Goal: Task Accomplishment & Management: Use online tool/utility

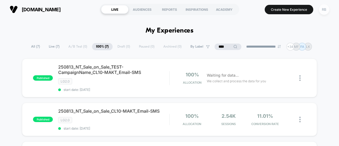
click at [323, 11] on div "RB" at bounding box center [324, 9] width 10 height 10
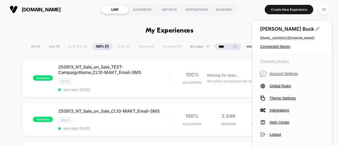
click at [280, 72] on span "Account Settings" at bounding box center [297, 73] width 54 height 4
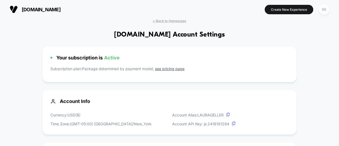
click at [325, 12] on div "RB" at bounding box center [324, 9] width 10 height 10
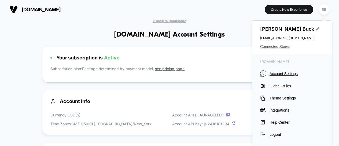
click at [267, 46] on span "Connected Stores" at bounding box center [292, 46] width 64 height 4
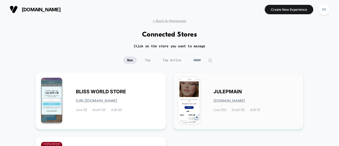
click at [217, 95] on div "JULEPMAIN [DOMAIN_NAME] Live (10) Draft (5) A/B (1)" at bounding box center [255, 101] width 85 height 22
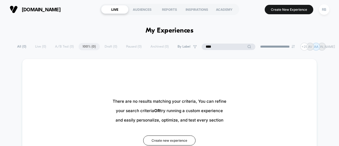
drag, startPoint x: 225, startPoint y: 43, endPoint x: 193, endPoint y: 38, distance: 32.9
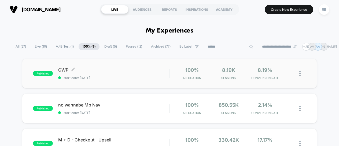
click at [77, 71] on span "GWP Click to edit experience details" at bounding box center [113, 69] width 111 height 5
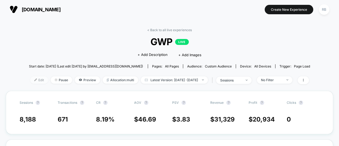
click at [32, 78] on span "Edit" at bounding box center [39, 79] width 18 height 7
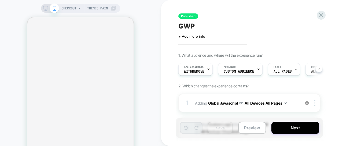
scroll to position [0, 0]
click at [244, 69] on span "Custom Audience" at bounding box center [238, 71] width 31 height 4
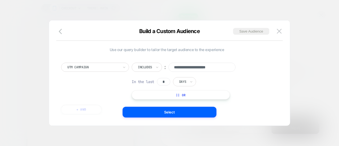
drag, startPoint x: 62, startPoint y: 33, endPoint x: 58, endPoint y: 30, distance: 4.5
click at [58, 30] on button "button" at bounding box center [62, 32] width 10 height 8
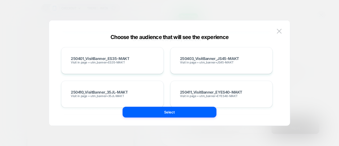
scroll to position [0, 0]
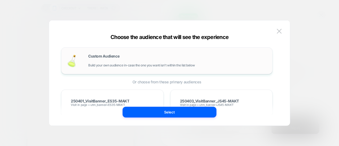
click at [110, 61] on div "Custom Audience Build your own audience in-case the one you want isn't within t…" at bounding box center [177, 60] width 179 height 13
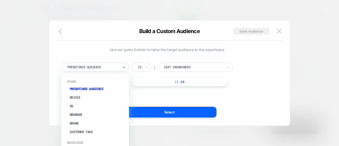
click at [121, 68] on div "Predefined Audience" at bounding box center [95, 66] width 68 height 9
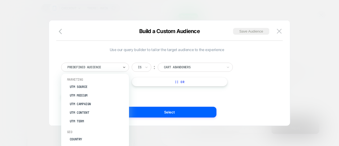
scroll to position [192, 0]
click at [81, 120] on div "UTM Term" at bounding box center [98, 121] width 62 height 9
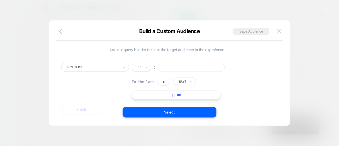
click at [279, 29] on img at bounding box center [279, 31] width 5 height 5
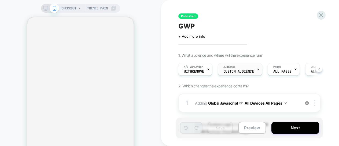
click at [241, 68] on div "Audience Custom Audience" at bounding box center [238, 69] width 41 height 12
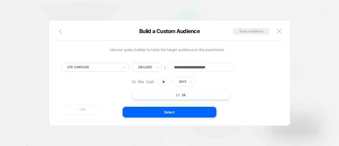
click at [60, 32] on icon "button" at bounding box center [60, 31] width 3 height 5
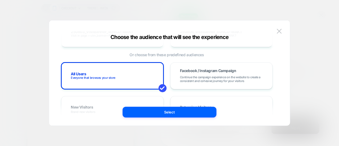
scroll to position [807, 0]
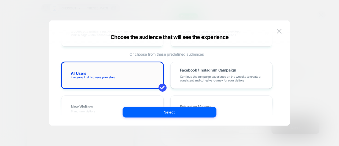
click at [94, 72] on div "All Users Everyone that browses your store" at bounding box center [112, 75] width 91 height 16
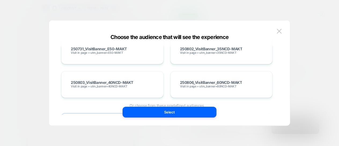
scroll to position [762, 0]
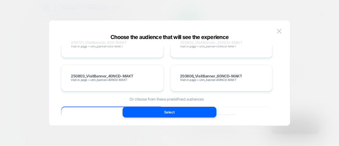
click at [333, 36] on div at bounding box center [169, 73] width 339 height 146
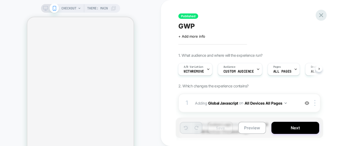
click at [319, 13] on icon at bounding box center [321, 15] width 7 height 7
